Goal: Task Accomplishment & Management: Manage account settings

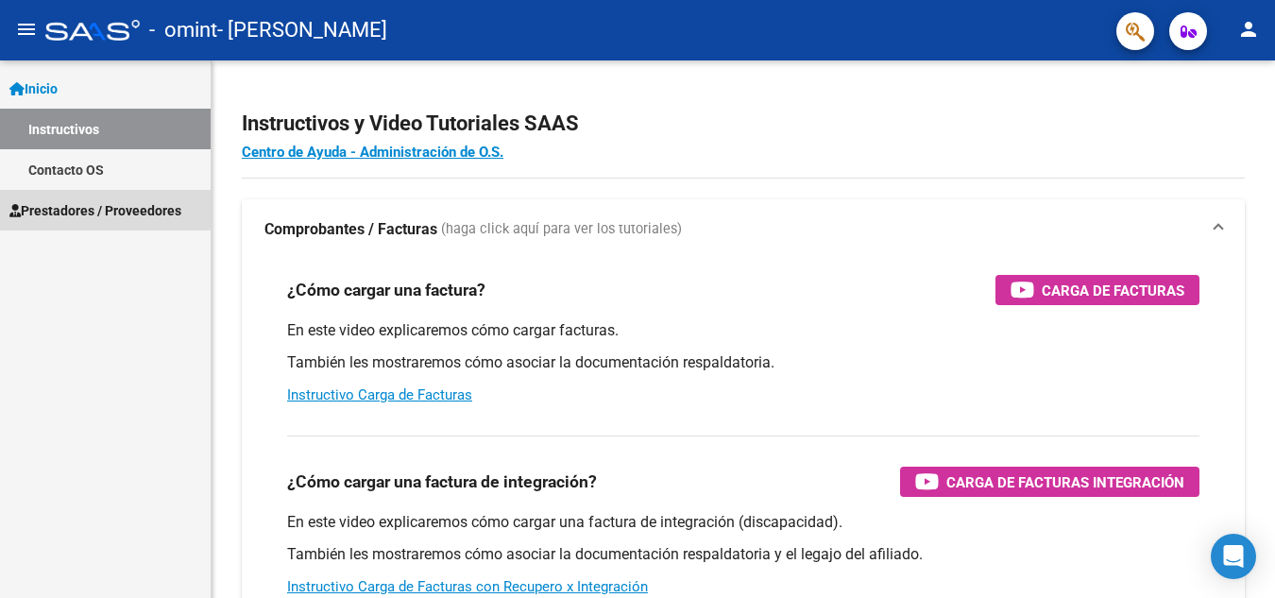
click at [97, 200] on span "Prestadores / Proveedores" at bounding box center [95, 210] width 172 height 21
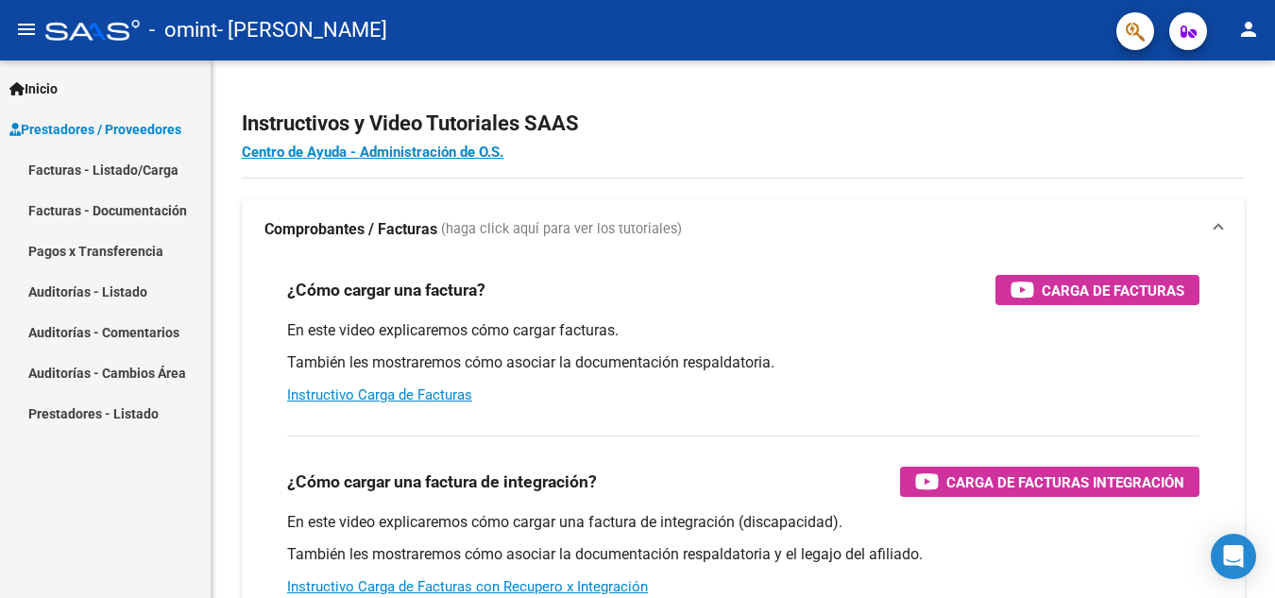
click at [112, 174] on link "Facturas - Listado/Carga" at bounding box center [105, 169] width 211 height 41
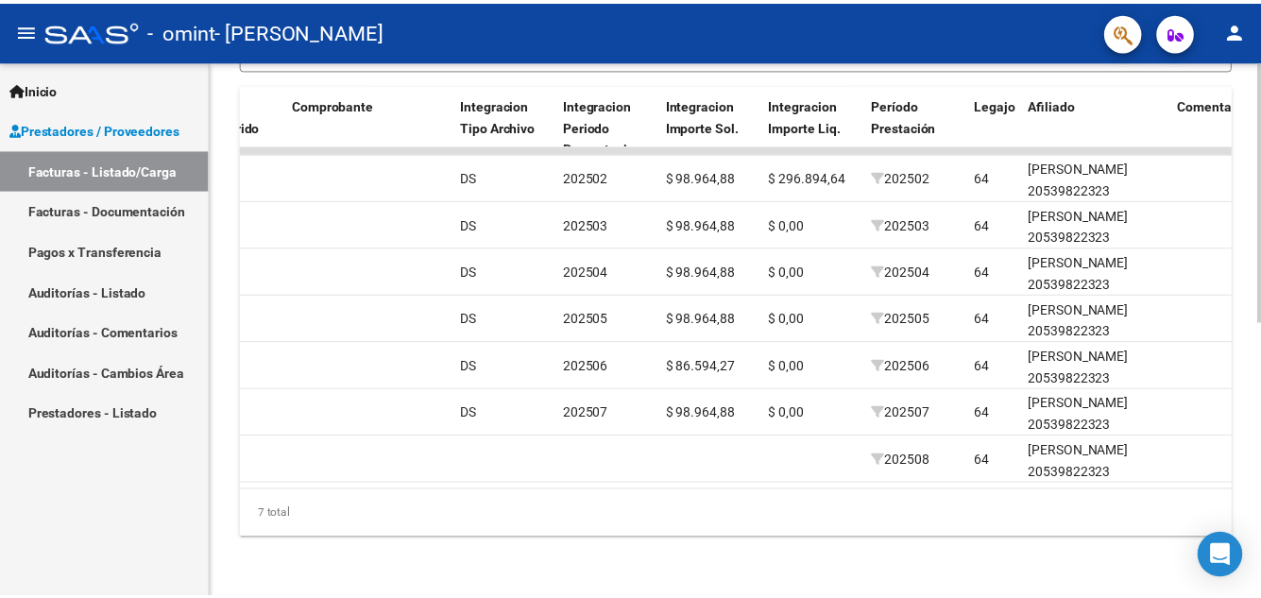
scroll to position [0, 1831]
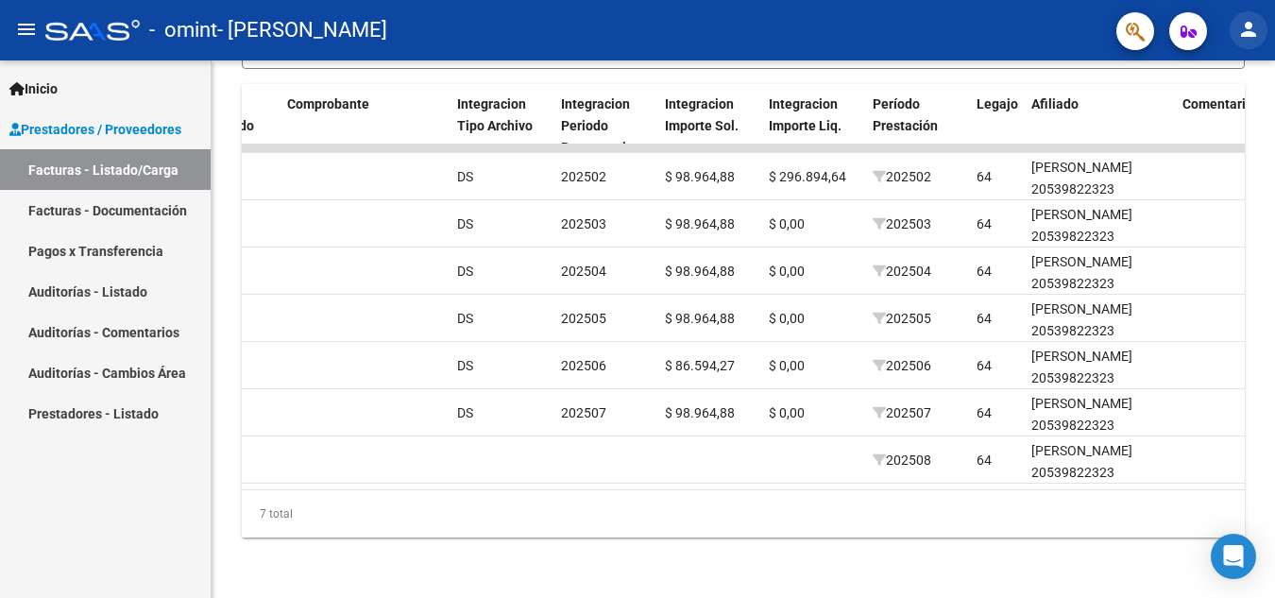
click at [1260, 34] on button "person" at bounding box center [1249, 30] width 38 height 38
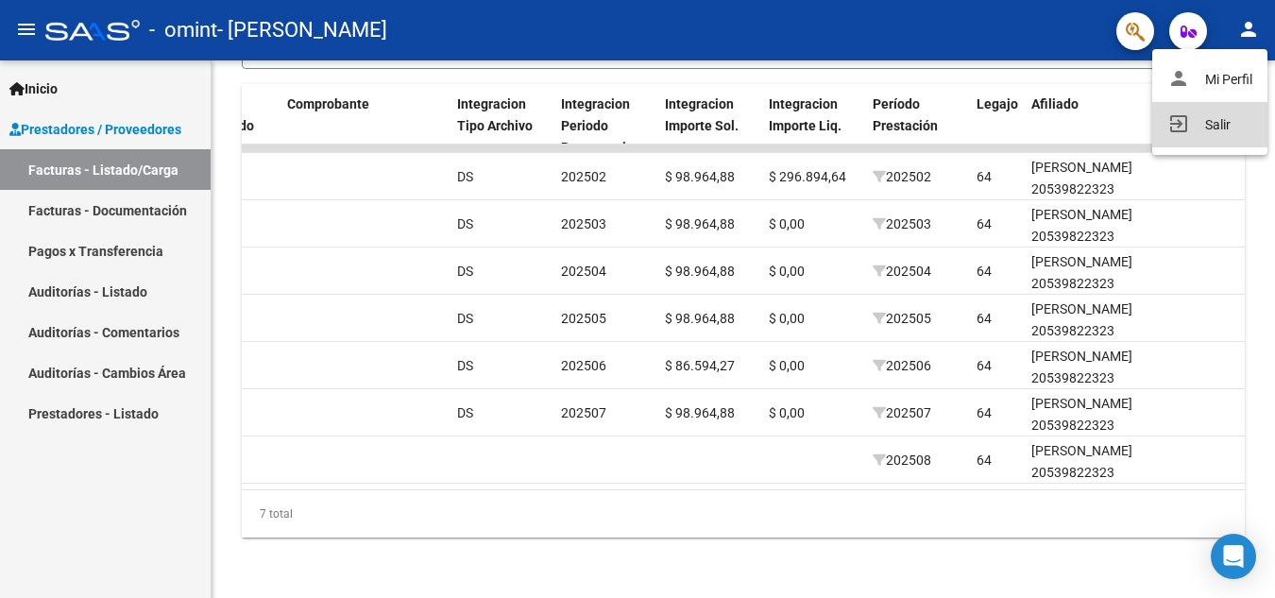
click at [1228, 128] on button "exit_to_app Salir" at bounding box center [1209, 124] width 115 height 45
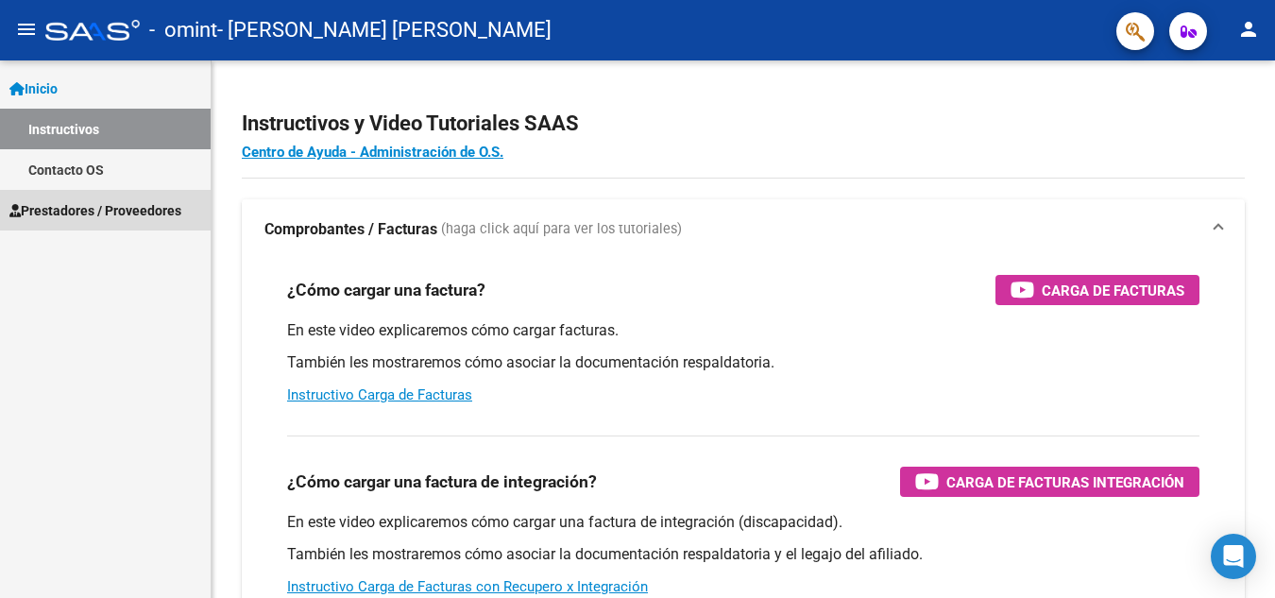
click at [61, 208] on span "Prestadores / Proveedores" at bounding box center [95, 210] width 172 height 21
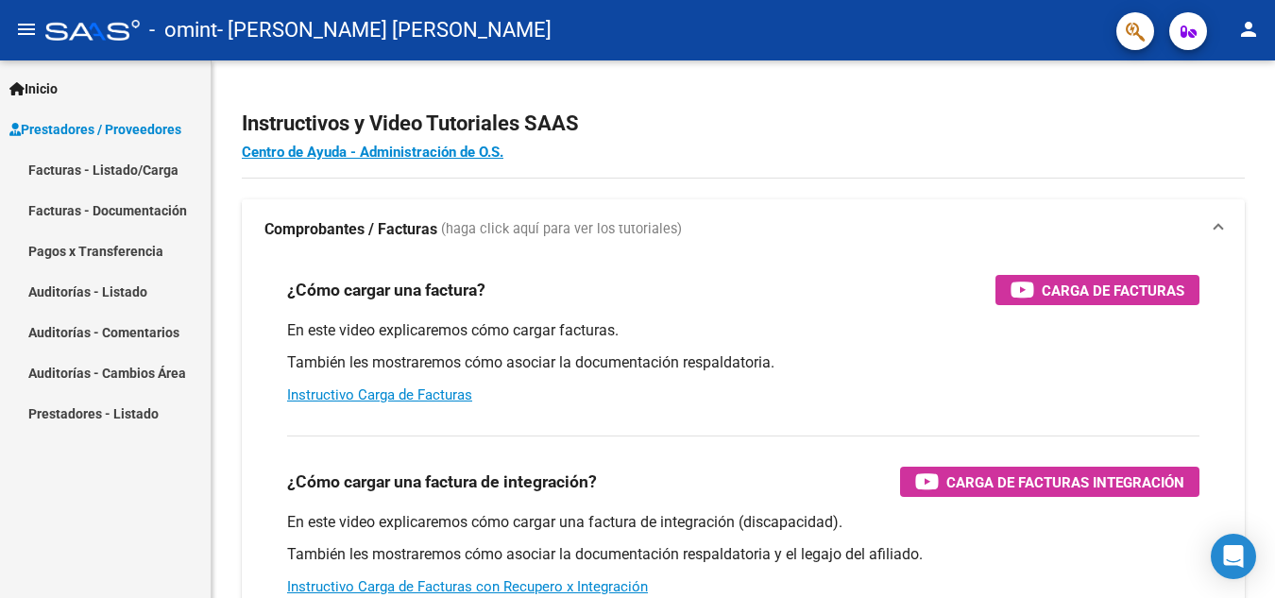
click at [114, 168] on link "Facturas - Listado/Carga" at bounding box center [105, 169] width 211 height 41
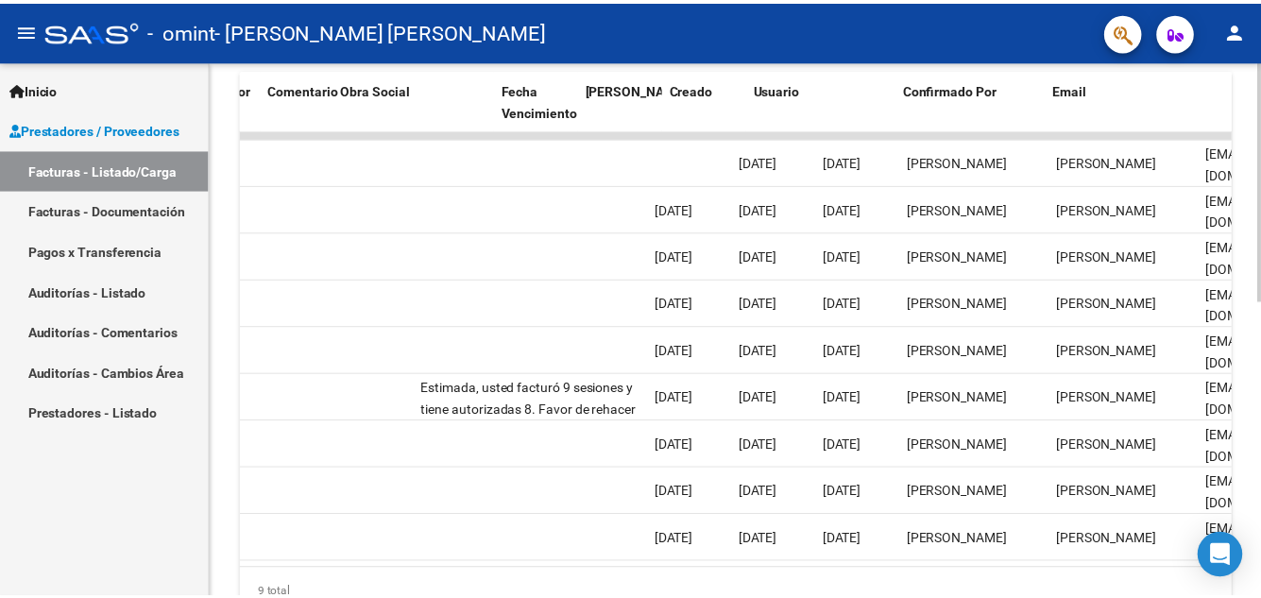
scroll to position [0, 2979]
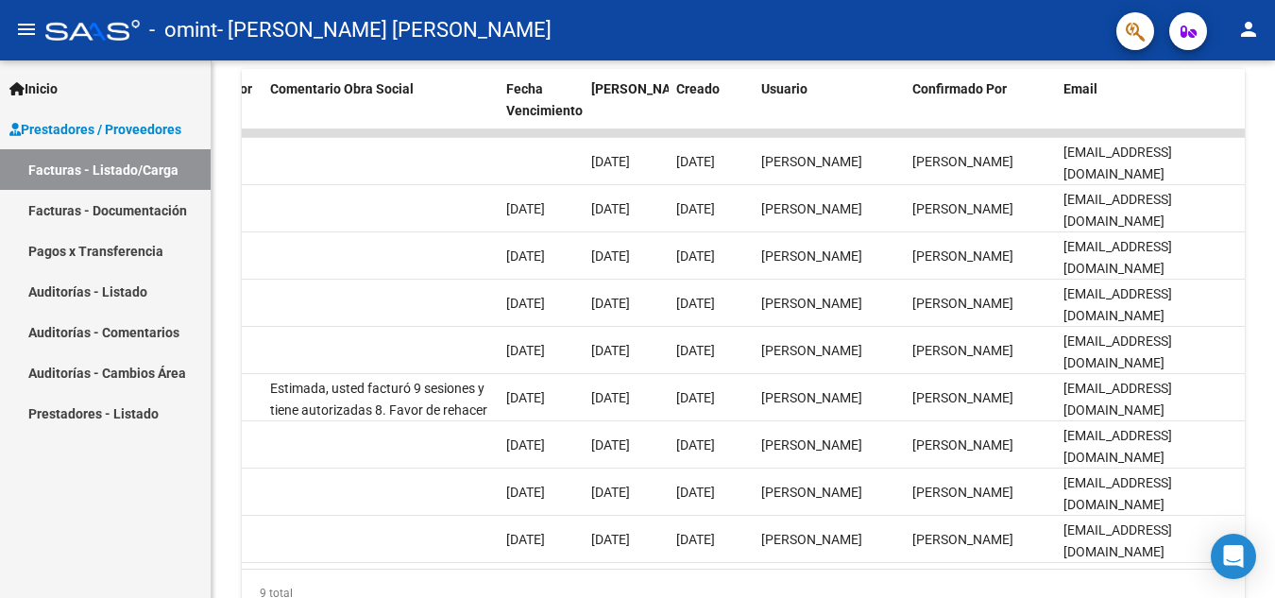
click at [1251, 41] on mat-icon "person" at bounding box center [1248, 29] width 23 height 23
click at [1219, 117] on button "exit_to_app Salir" at bounding box center [1209, 124] width 115 height 45
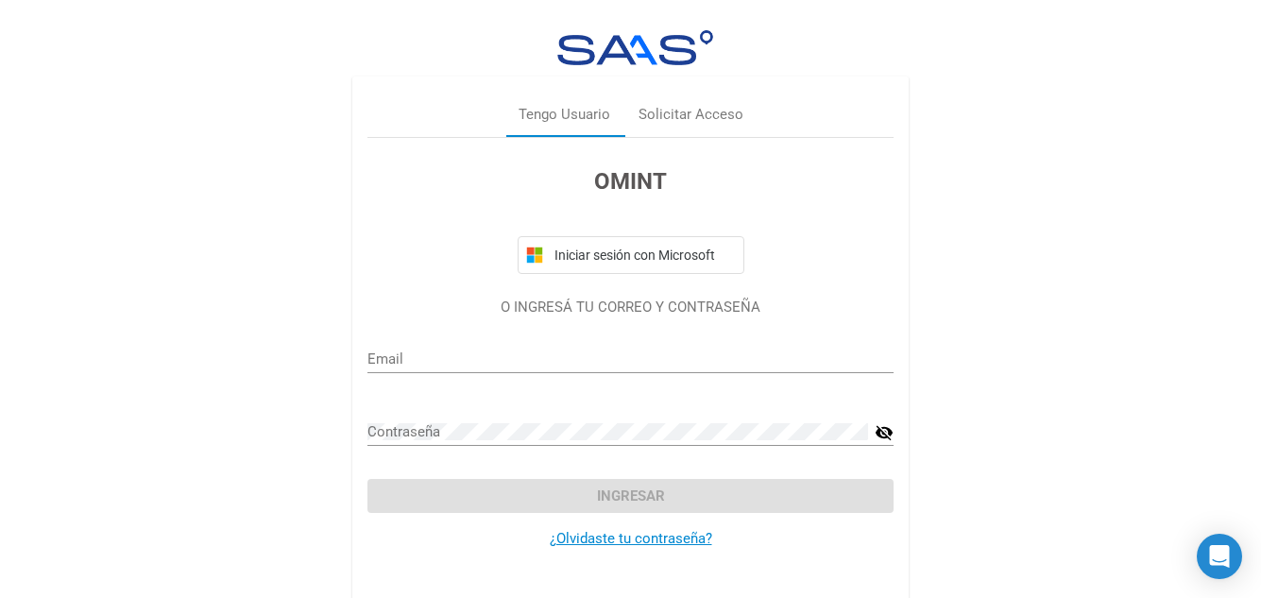
type input "lauraes2004@yahoo.com.ar"
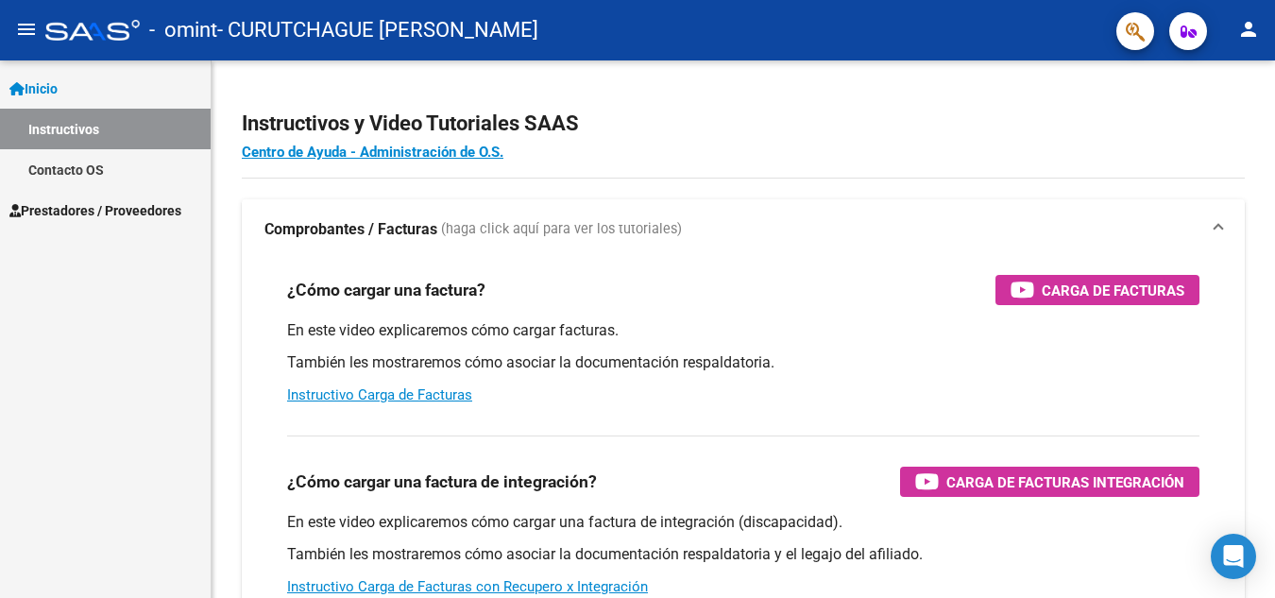
click at [77, 206] on span "Prestadores / Proveedores" at bounding box center [95, 210] width 172 height 21
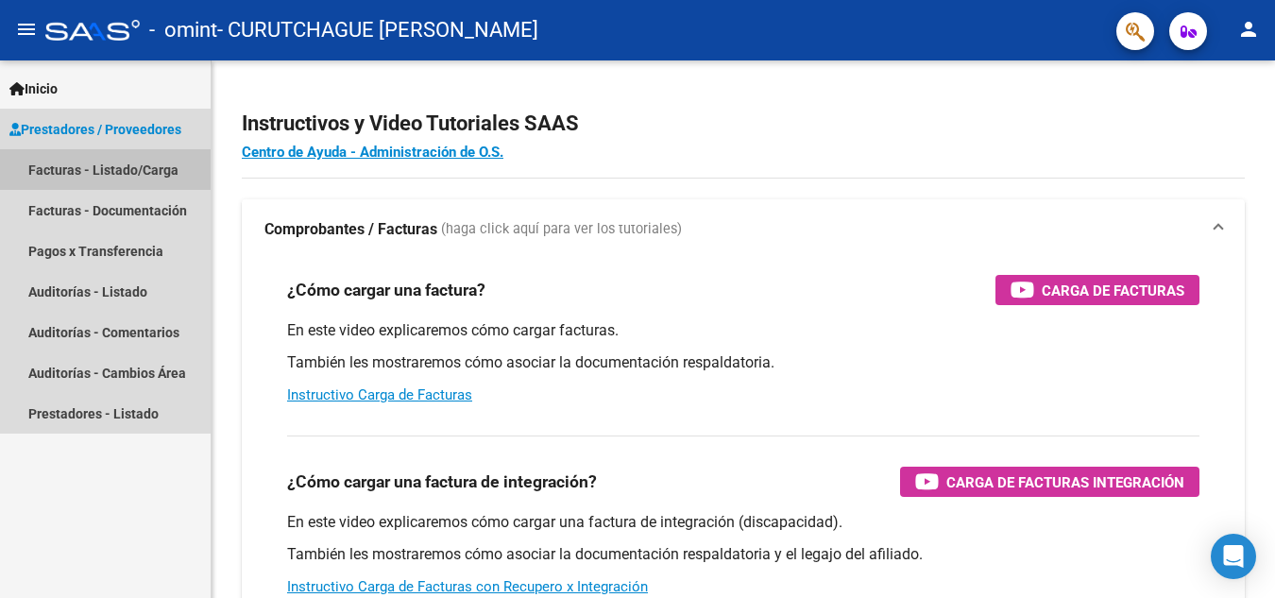
click at [103, 162] on link "Facturas - Listado/Carga" at bounding box center [105, 169] width 211 height 41
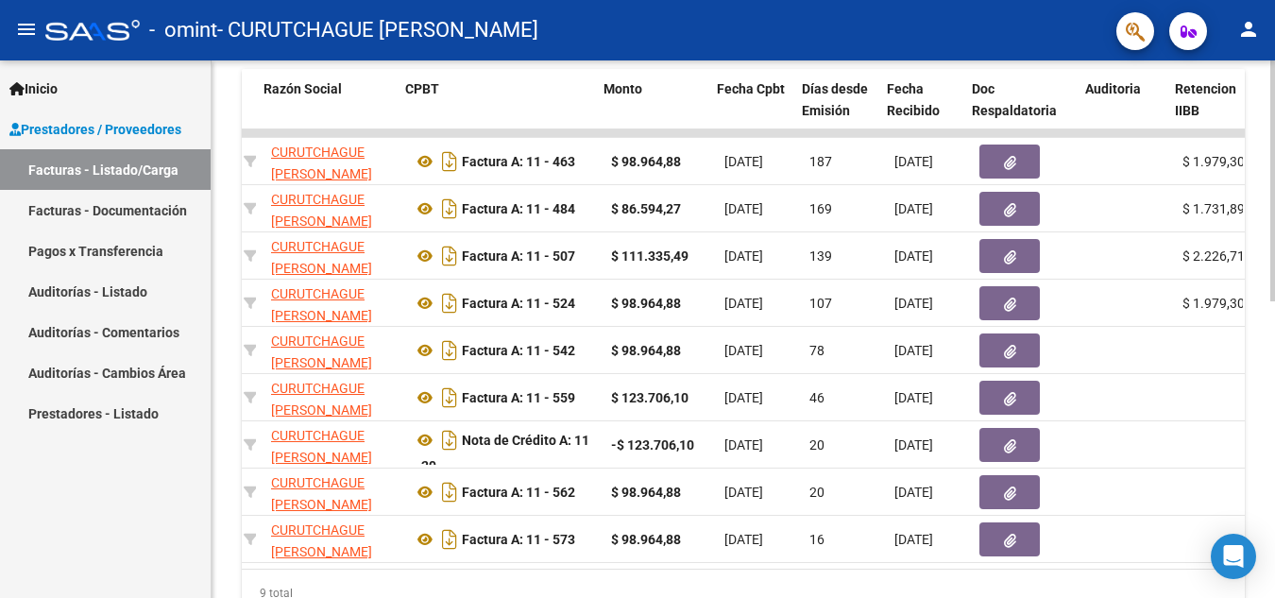
scroll to position [0, 508]
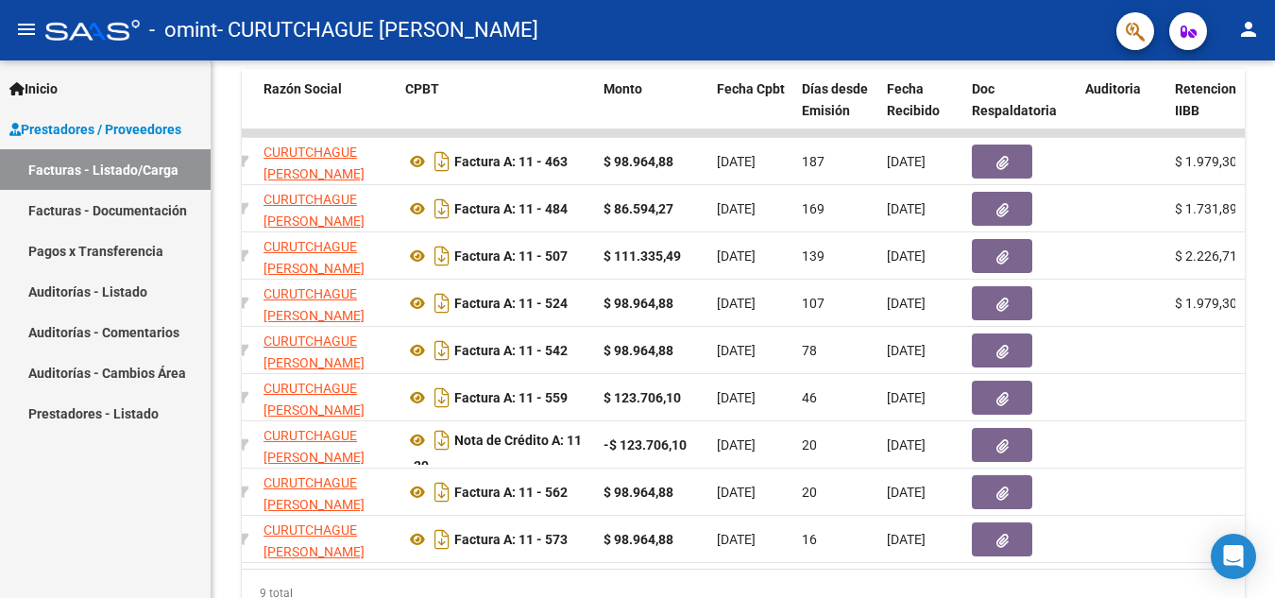
click at [1255, 33] on mat-icon "person" at bounding box center [1248, 29] width 23 height 23
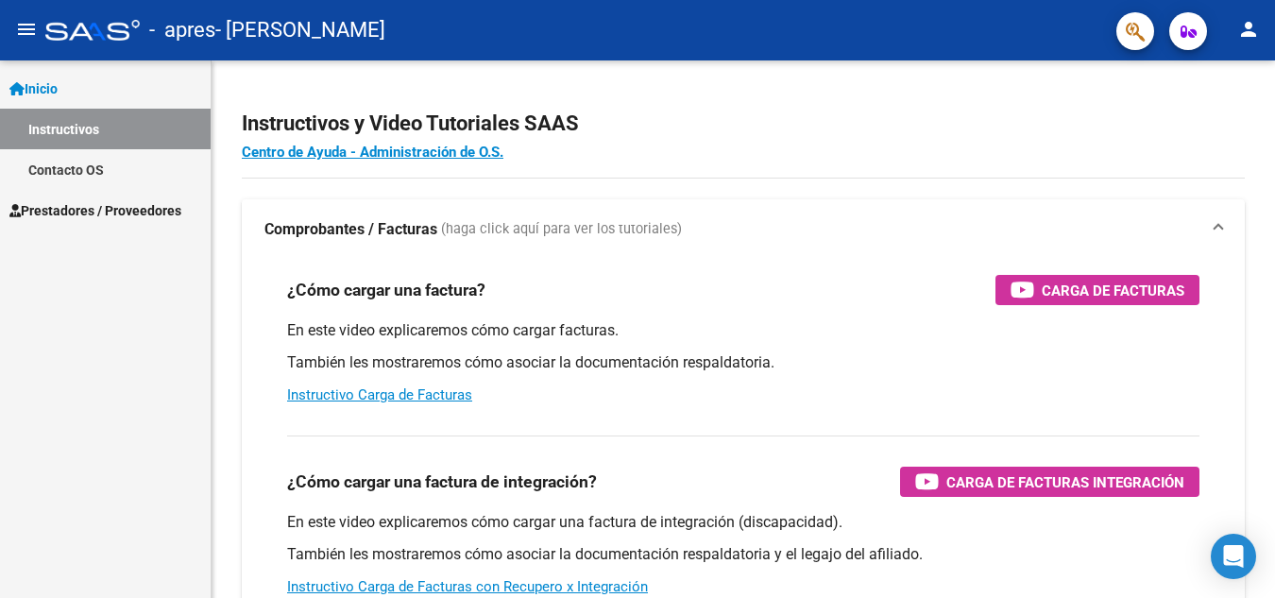
click at [112, 215] on span "Prestadores / Proveedores" at bounding box center [95, 210] width 172 height 21
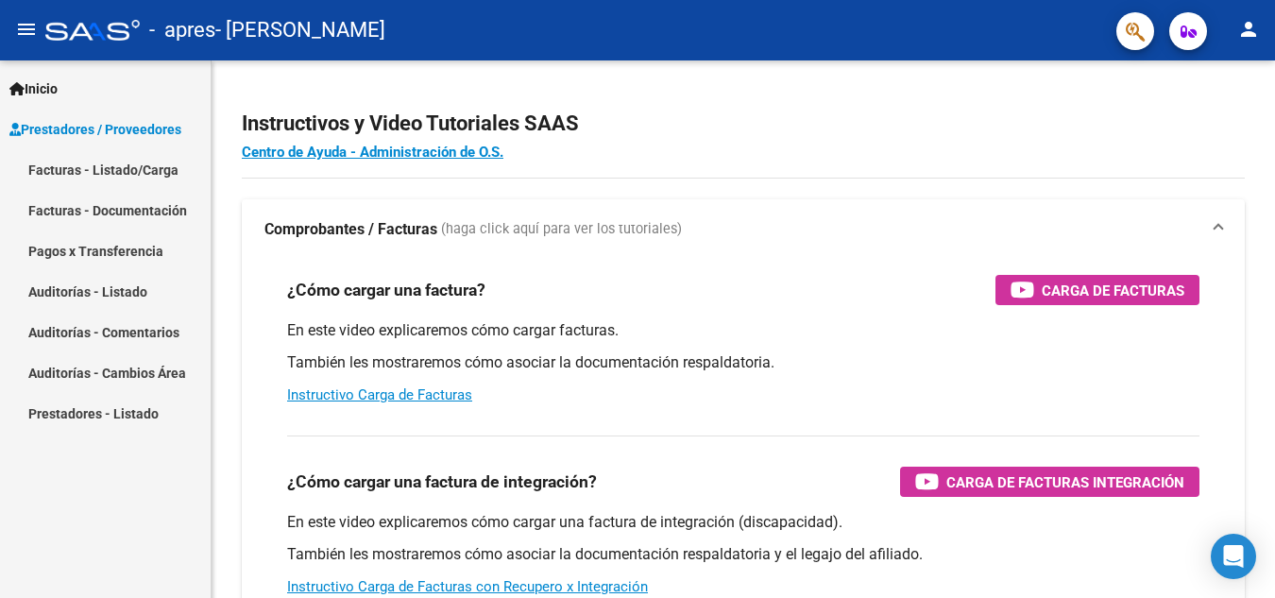
click at [140, 176] on link "Facturas - Listado/Carga" at bounding box center [105, 169] width 211 height 41
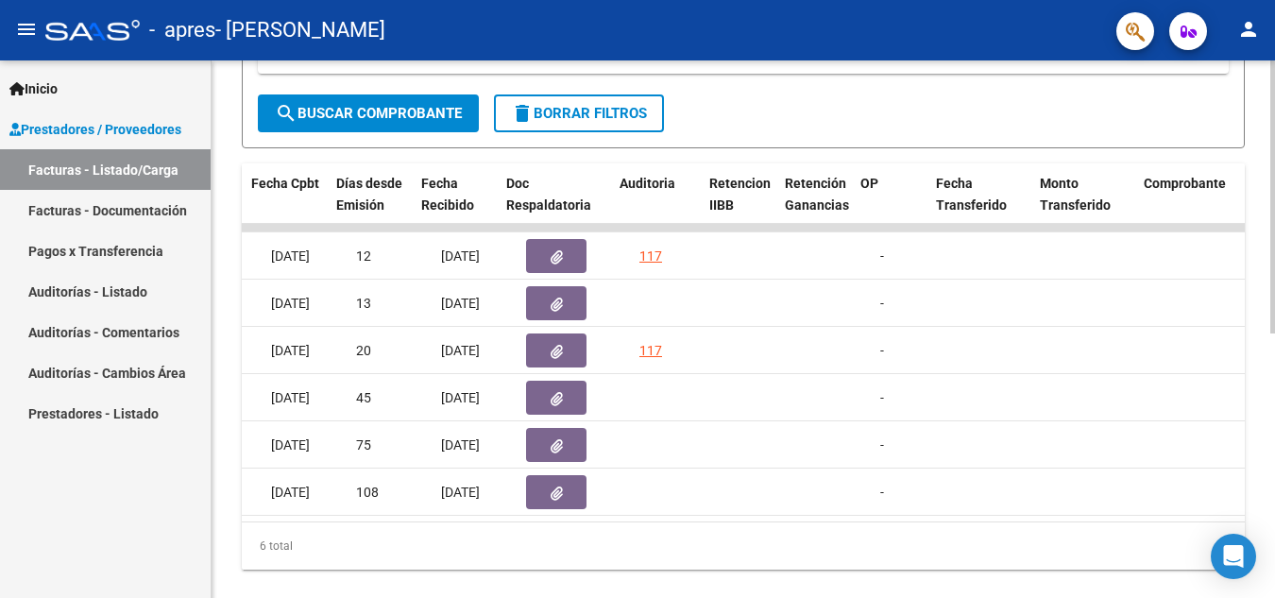
scroll to position [0, 974]
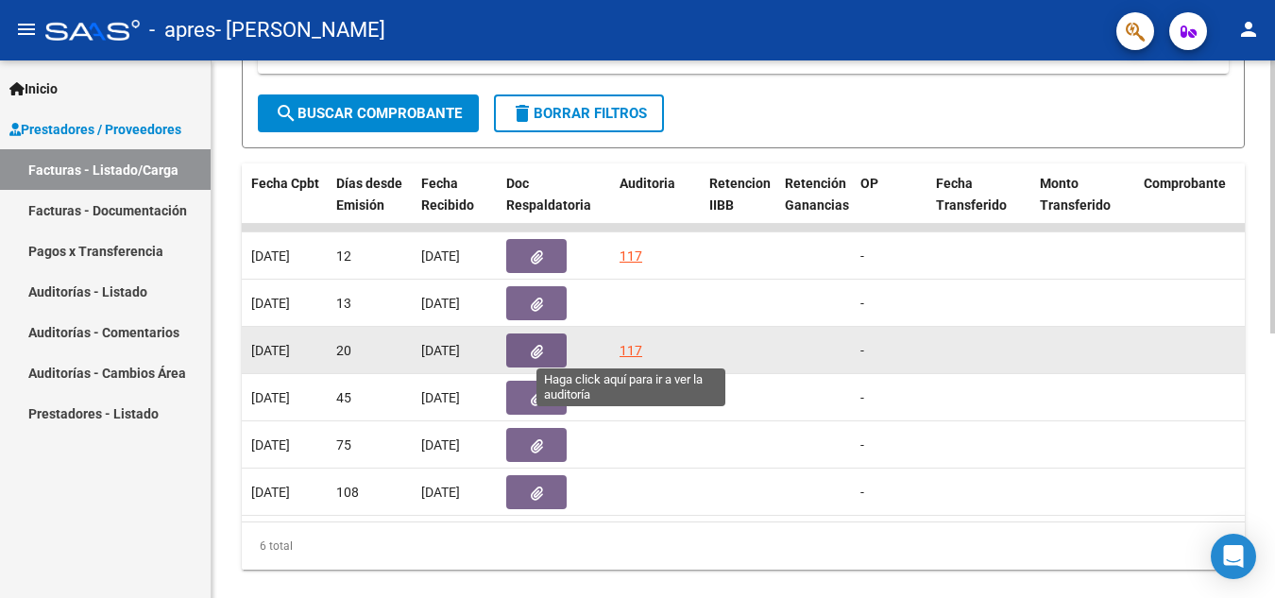
click at [640, 346] on div "117" at bounding box center [631, 351] width 23 height 22
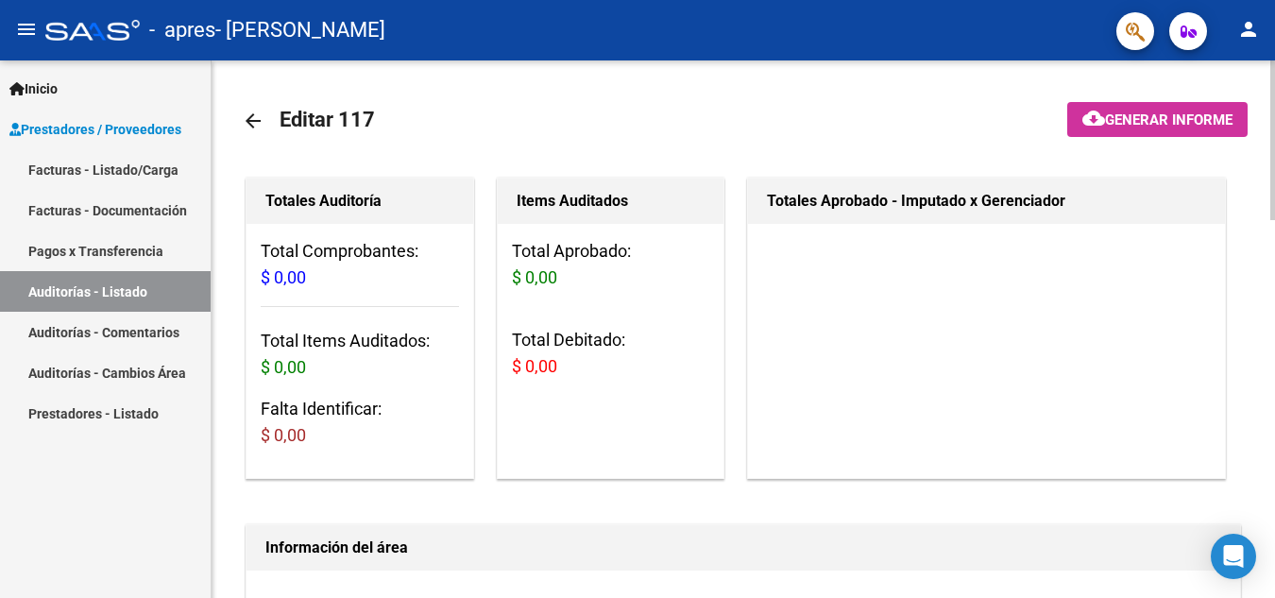
click at [1253, 17] on button "person" at bounding box center [1249, 30] width 38 height 38
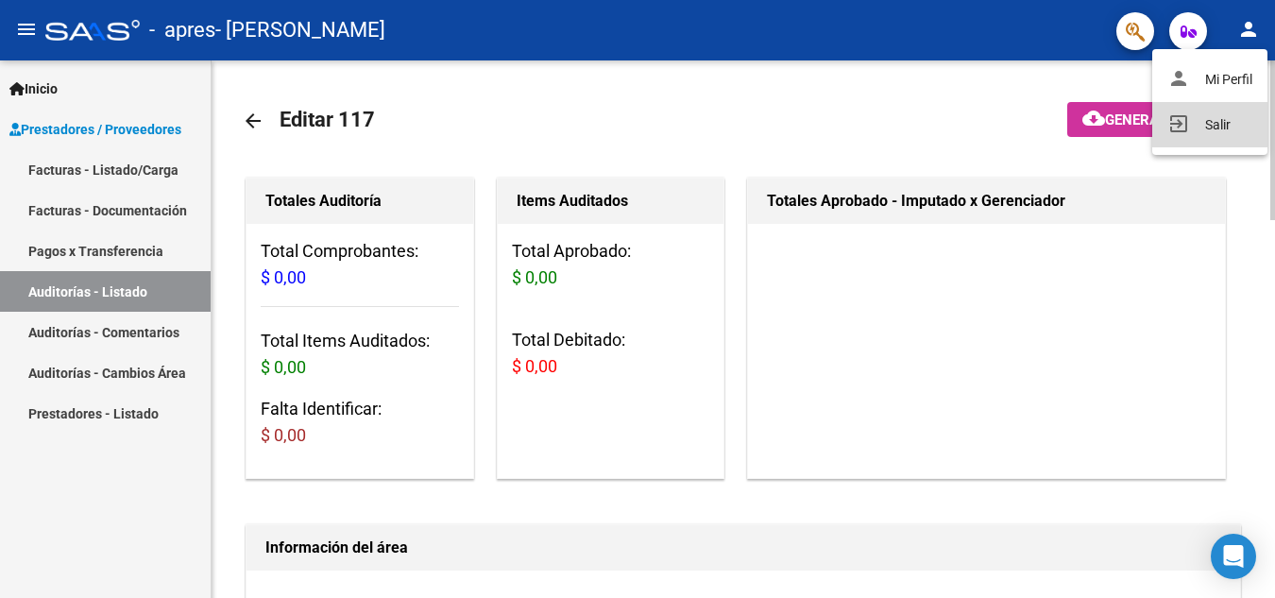
click at [1214, 114] on button "exit_to_app Salir" at bounding box center [1209, 124] width 115 height 45
